Goal: Information Seeking & Learning: Check status

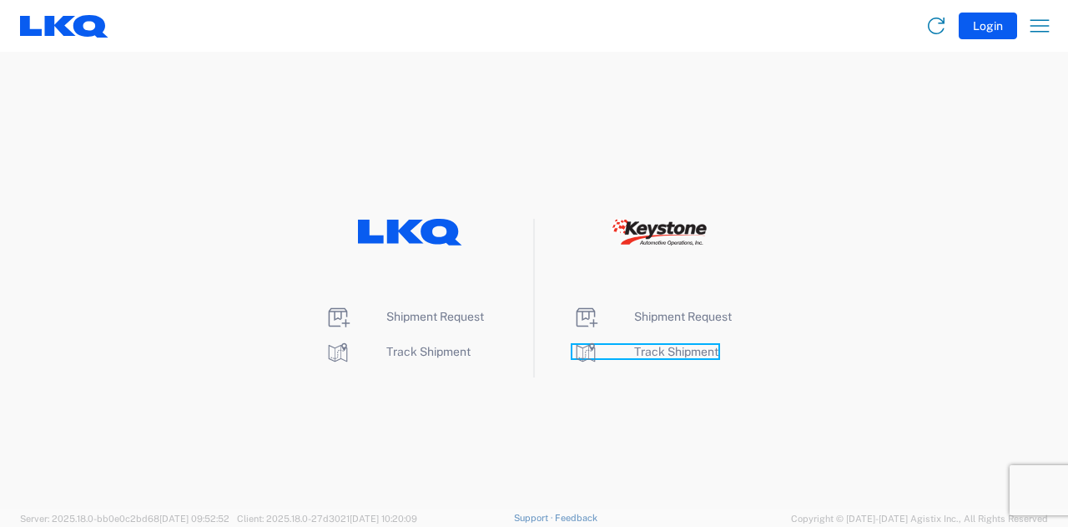
click at [683, 349] on span "Track Shipment" at bounding box center [676, 351] width 84 height 13
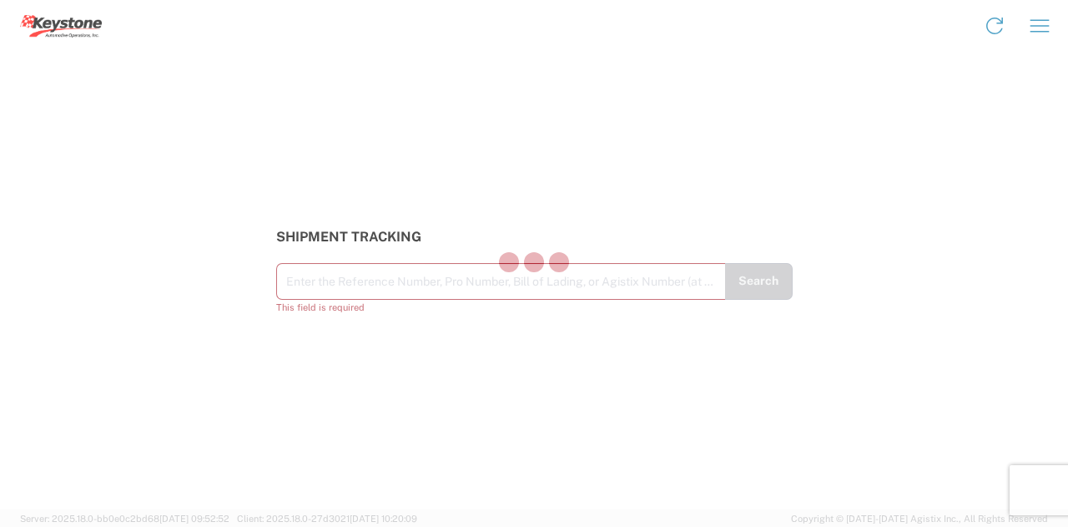
click at [426, 280] on div at bounding box center [534, 263] width 1068 height 527
click at [427, 280] on div at bounding box center [534, 263] width 1068 height 527
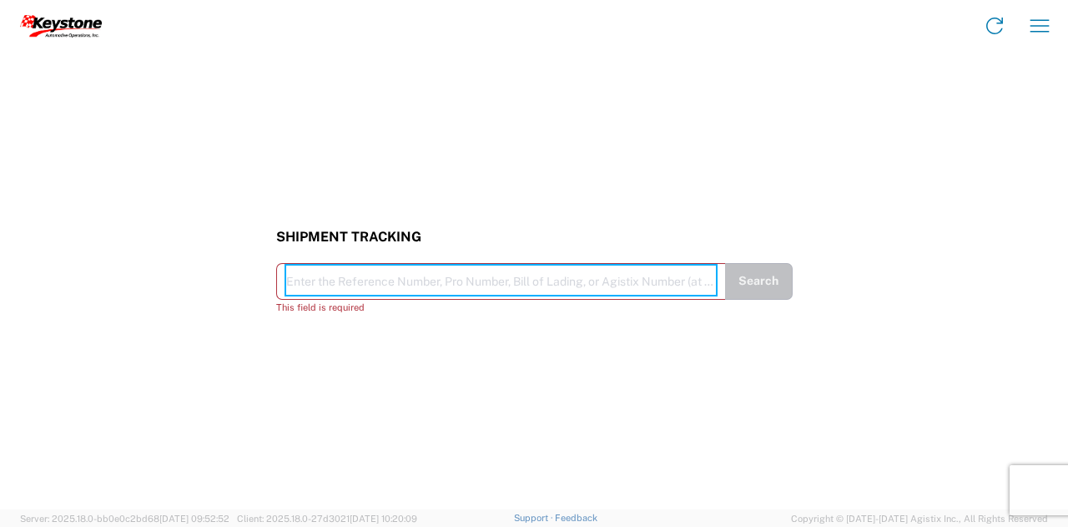
click at [462, 289] on input "text" at bounding box center [501, 279] width 430 height 29
paste input "56736516"
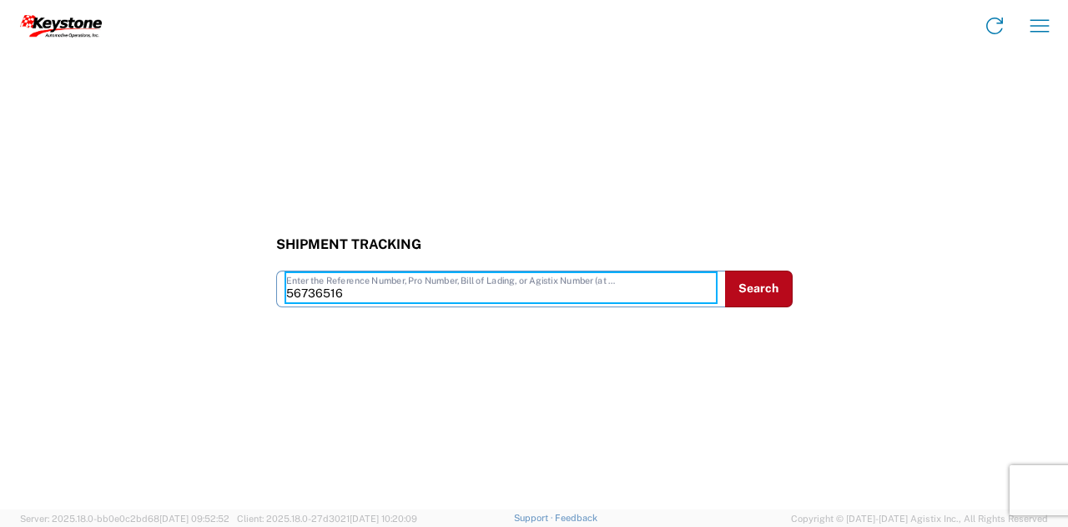
type input "56736516"
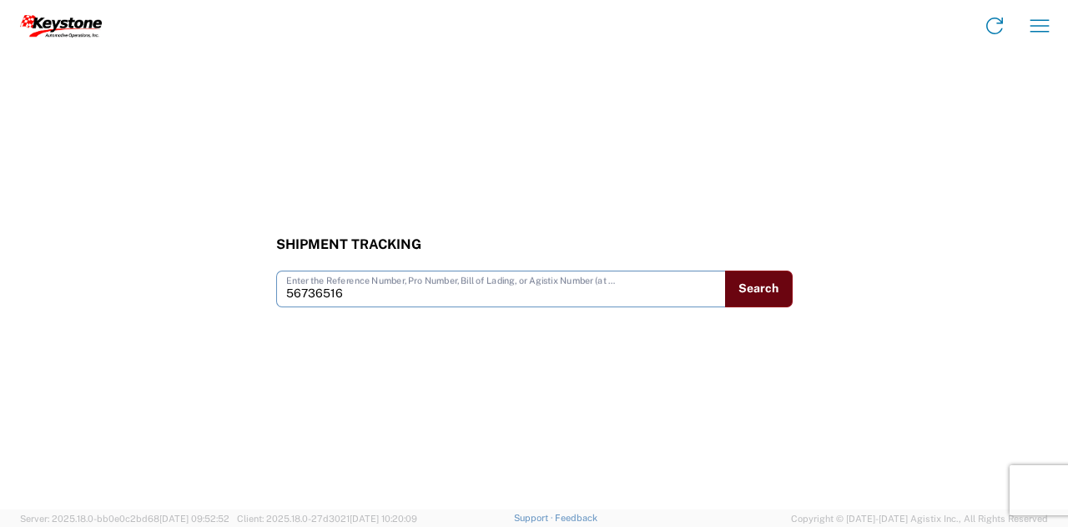
click at [739, 290] on button "Search" at bounding box center [759, 288] width 68 height 37
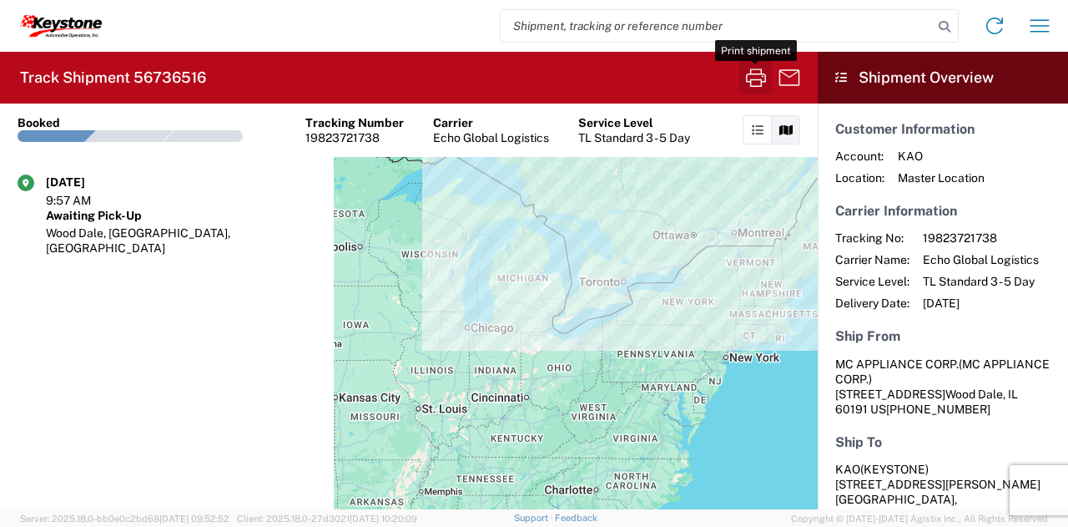
click at [749, 76] on icon "button" at bounding box center [756, 77] width 27 height 27
